Goal: Information Seeking & Learning: Learn about a topic

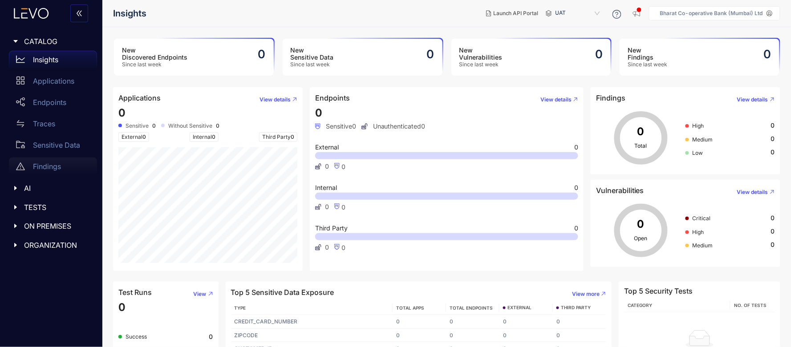
click at [52, 166] on p "Findings" at bounding box center [47, 166] width 28 height 8
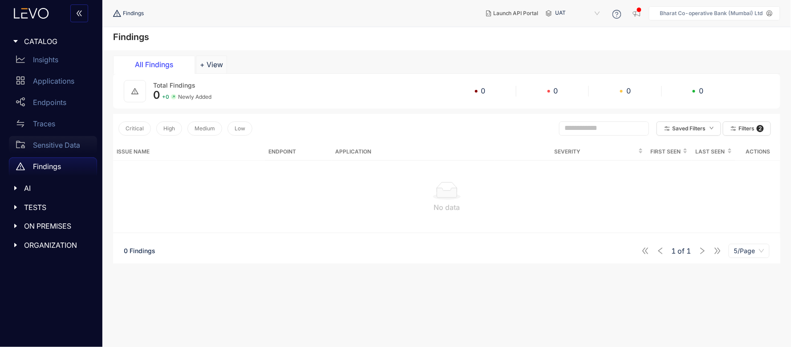
click at [65, 147] on p "Sensitive Data" at bounding box center [56, 145] width 47 height 8
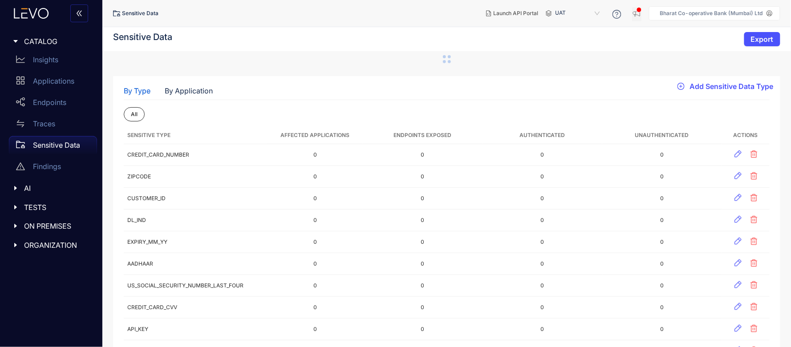
click at [635, 12] on icon "button" at bounding box center [636, 13] width 9 height 9
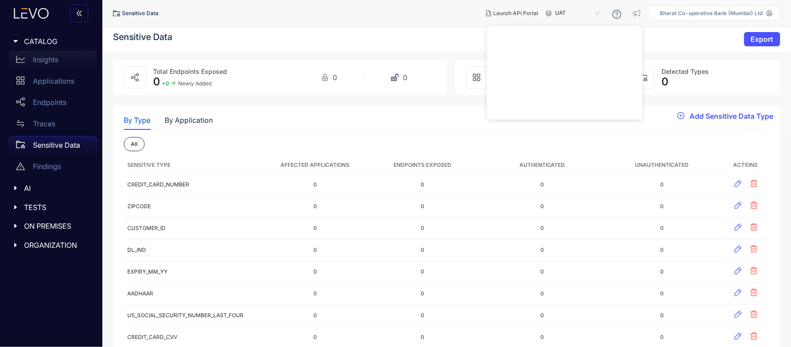
click at [56, 65] on div "Insights" at bounding box center [53, 60] width 88 height 18
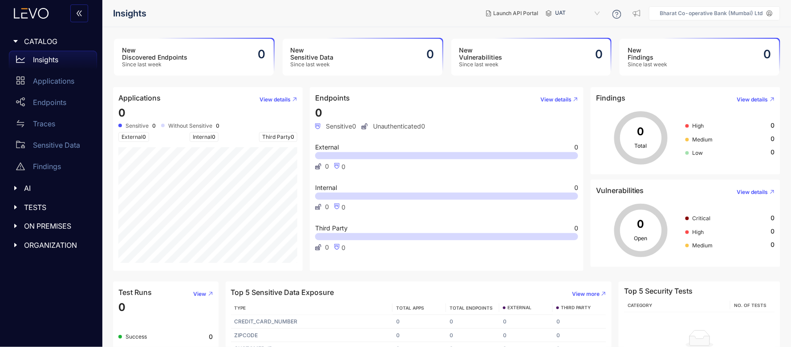
click at [549, 12] on icon at bounding box center [549, 13] width 6 height 6
click at [568, 15] on span "UAT" at bounding box center [578, 13] width 46 height 14
click at [572, 30] on div "production" at bounding box center [582, 28] width 46 height 10
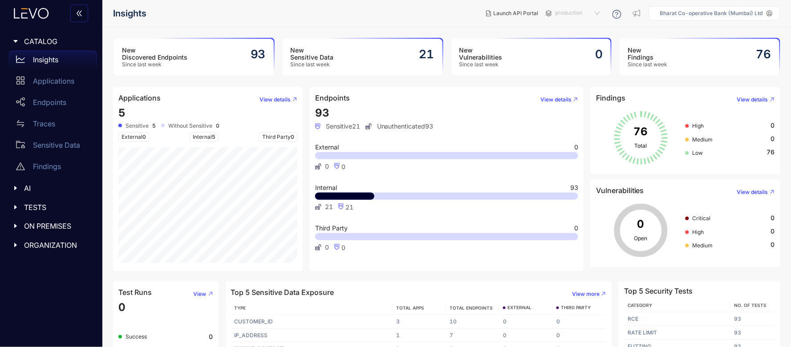
click at [574, 13] on span "production" at bounding box center [578, 13] width 46 height 14
click at [572, 38] on div "staging" at bounding box center [582, 40] width 46 height 10
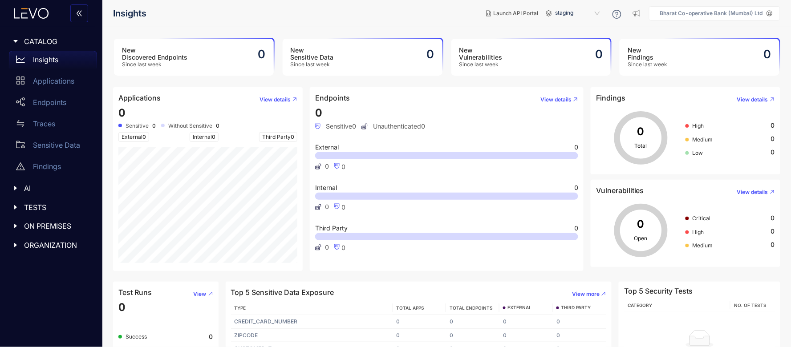
click at [573, 14] on span "staging" at bounding box center [578, 13] width 46 height 14
click at [567, 48] on div "UAT" at bounding box center [582, 51] width 46 height 10
click at [570, 15] on span "UAT" at bounding box center [578, 13] width 46 height 14
click at [568, 30] on div "production" at bounding box center [582, 28] width 46 height 10
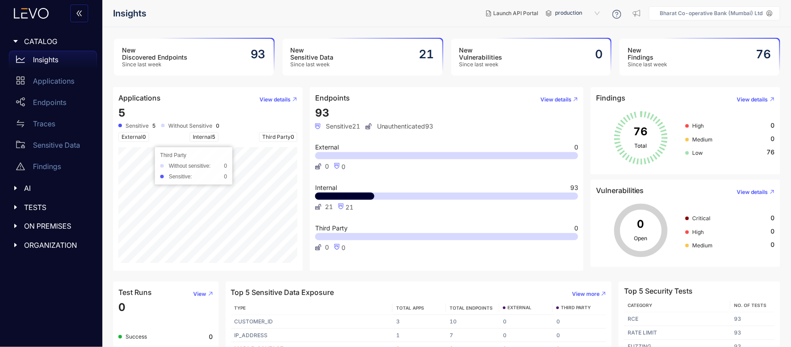
scroll to position [43, 0]
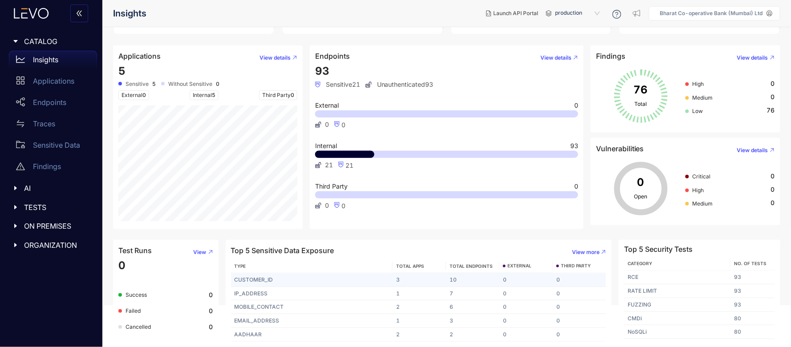
click at [264, 278] on td "CUSTOMER_ID" at bounding box center [312, 280] width 162 height 14
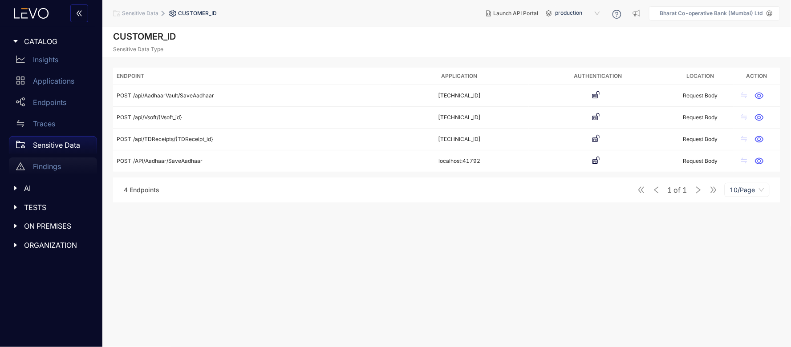
click at [44, 168] on p "Findings" at bounding box center [47, 166] width 28 height 8
